Goal: Ask a question

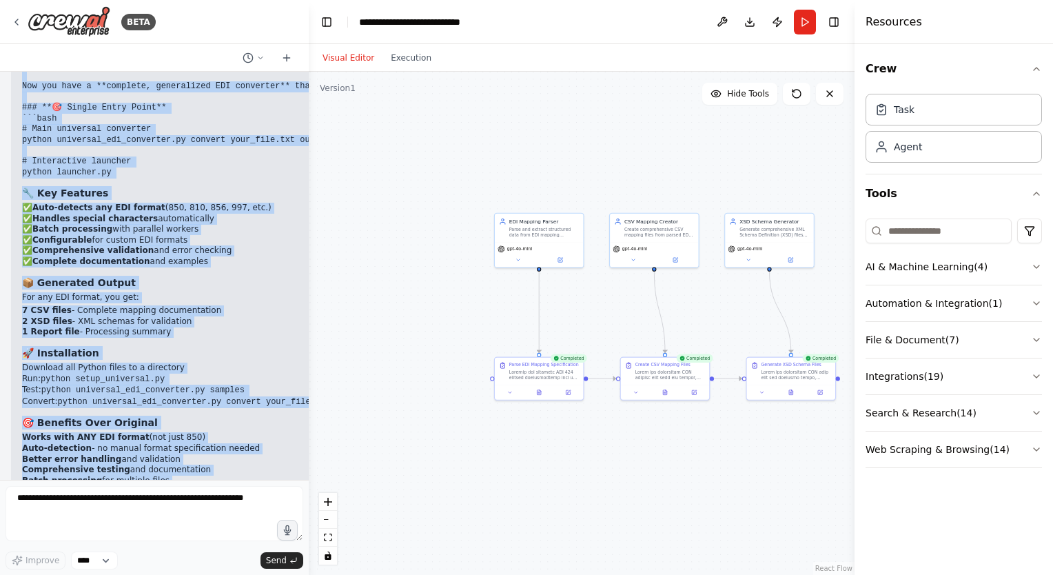
scroll to position [74382, 0]
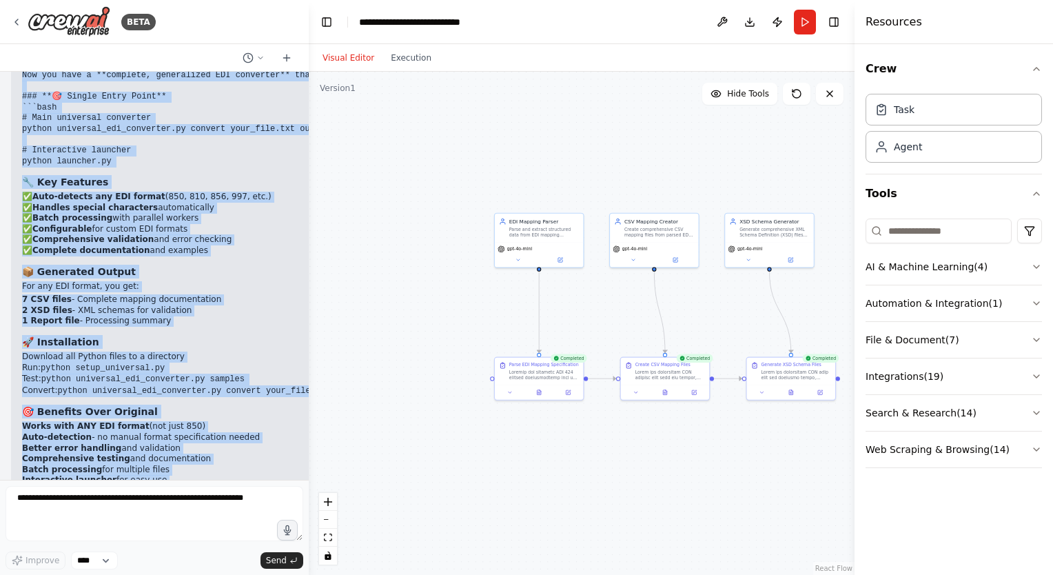
drag, startPoint x: 22, startPoint y: 297, endPoint x: 171, endPoint y: 530, distance: 276.4
click at [171, 530] on div "BETA Want to create excel mapping sheet from the attached text file. 02:53 pm ▶…" at bounding box center [154, 287] width 309 height 575
copy div "Excellent question! The current code is specifically designed for EDI 850 Purch…"
click at [227, 443] on li "Better error handling and validation" at bounding box center [342, 448] width 640 height 11
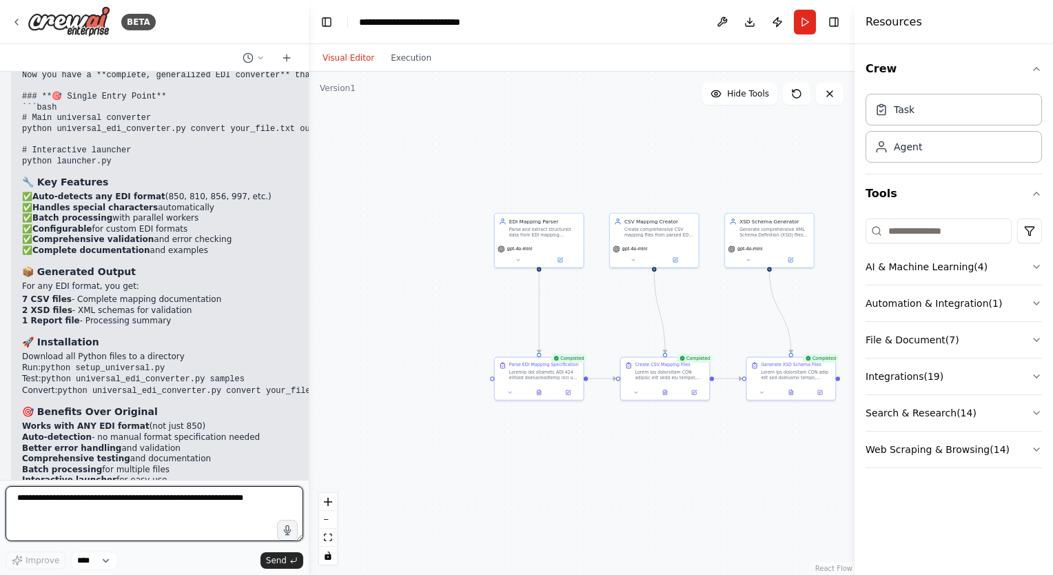
click at [134, 500] on textarea at bounding box center [155, 513] width 298 height 55
type textarea "**********"
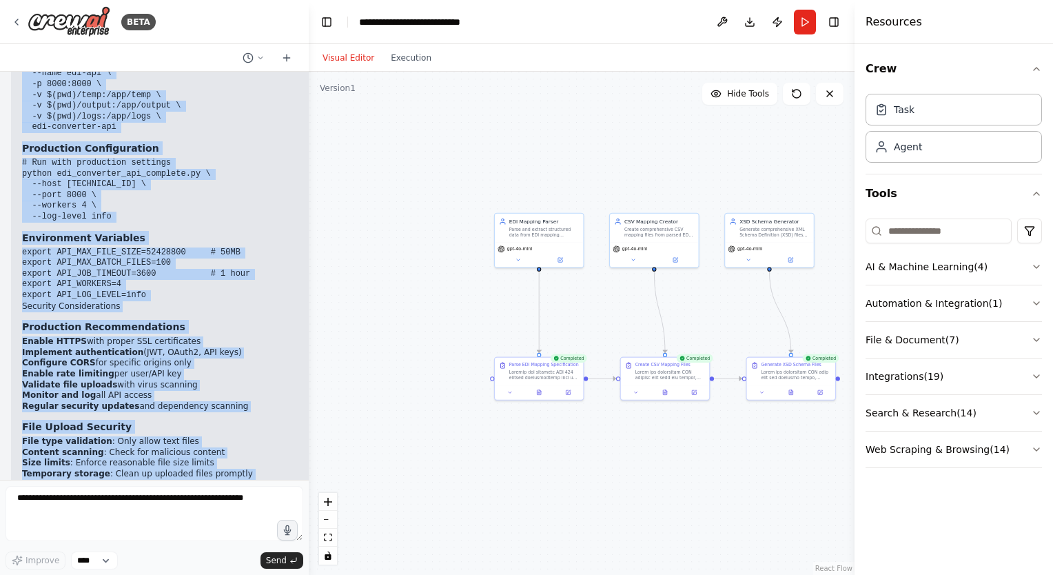
scroll to position [121564, 0]
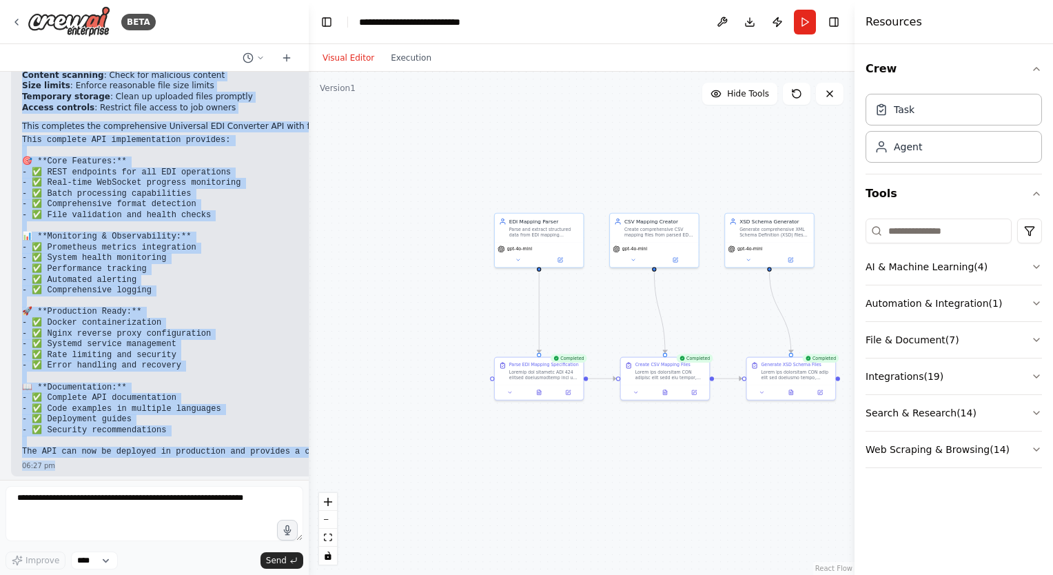
drag, startPoint x: 23, startPoint y: 107, endPoint x: 243, endPoint y: 511, distance: 460.1
click at [243, 511] on div "BETA Want to create excel mapping sheet from the attached text file. 02:53 pm ▶…" at bounding box center [154, 287] width 309 height 575
copy div "Absolutely! Let's create a comprehensive REST API to expose the EDI converter f…"
